Goal: Find specific page/section: Find specific page/section

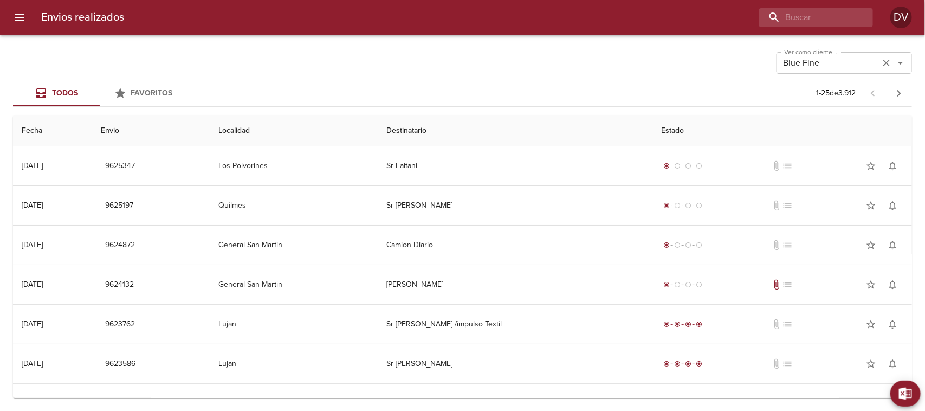
scroll to position [135, 0]
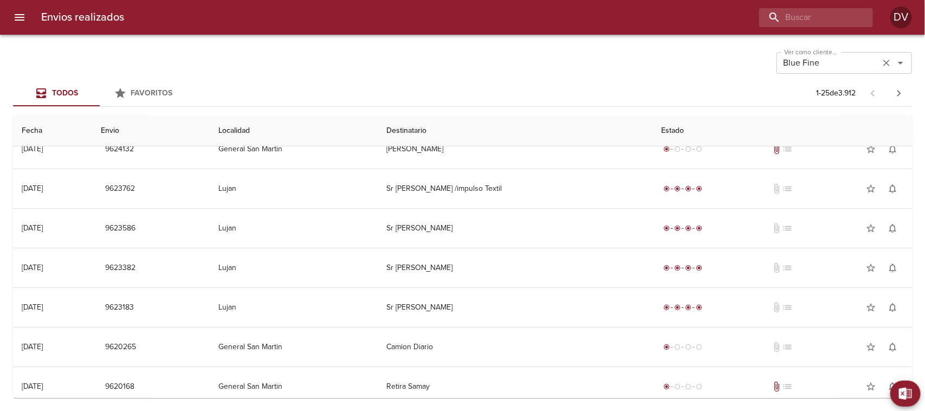
click at [825, 63] on input "Blue Fine" at bounding box center [828, 62] width 97 height 15
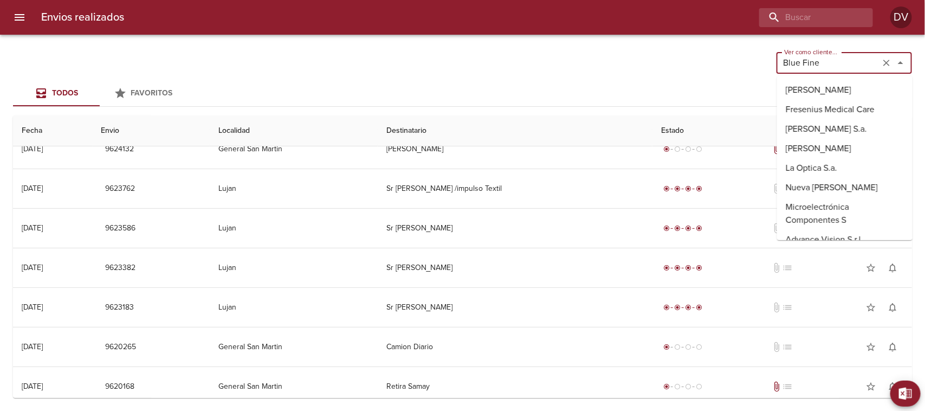
scroll to position [3649, 0]
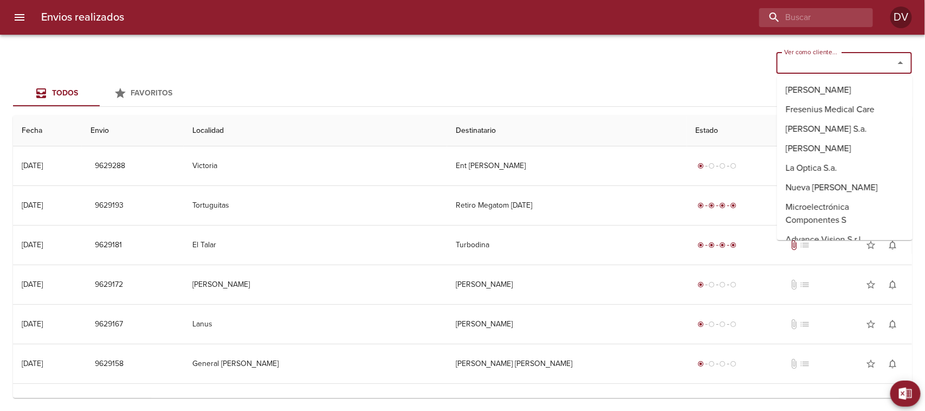
click at [817, 68] on input "Ver como cliente..." at bounding box center [828, 62] width 97 height 15
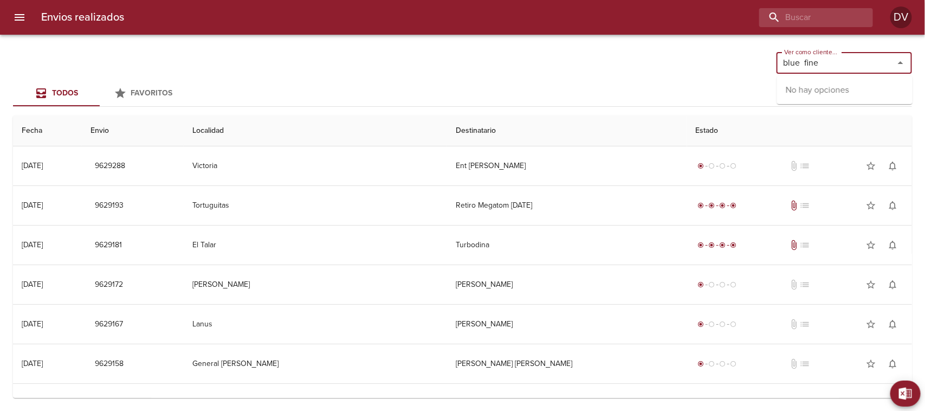
type input "blue fine"
click at [848, 66] on input "Ver como cliente..." at bounding box center [828, 62] width 97 height 15
click at [800, 90] on li "Blue Fine" at bounding box center [844, 90] width 135 height 20
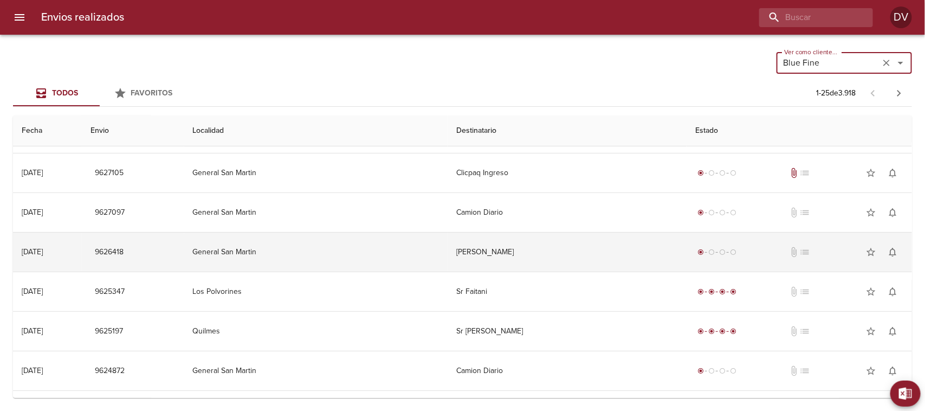
scroll to position [135, 0]
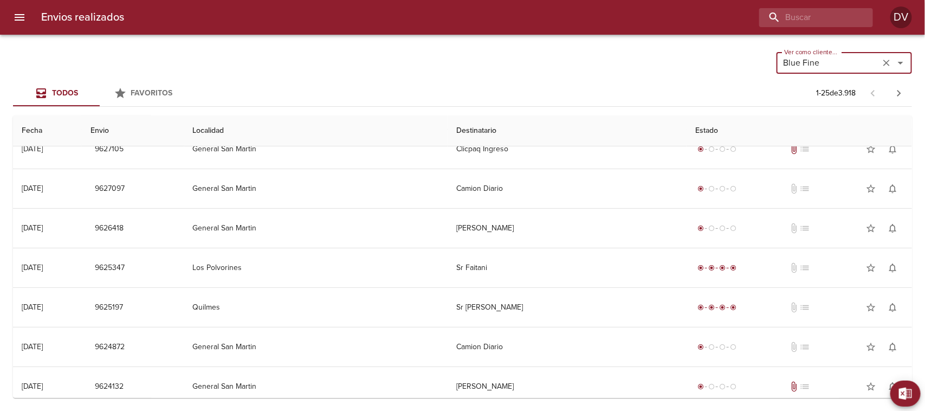
type input "Blue Fine"
